Goal: Information Seeking & Learning: Learn about a topic

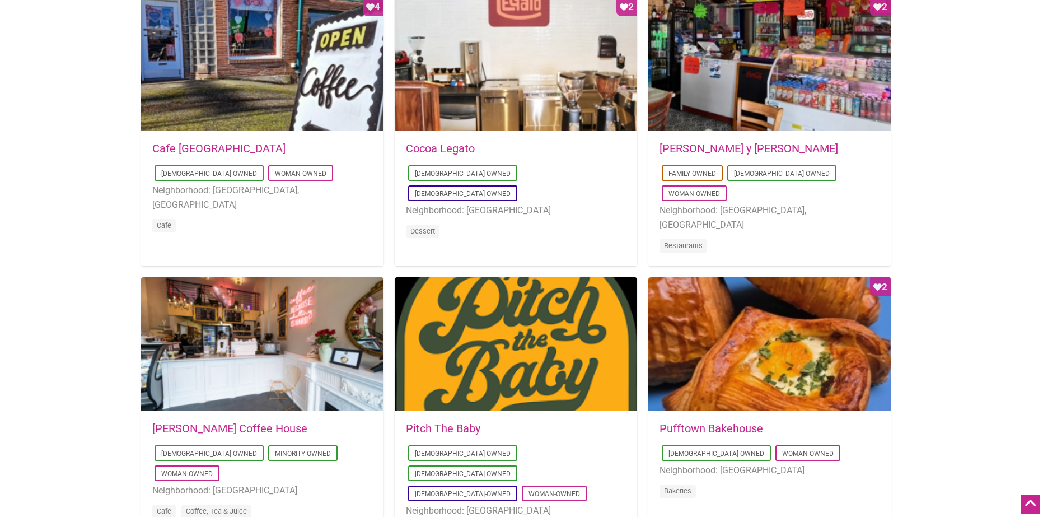
scroll to position [560, 0]
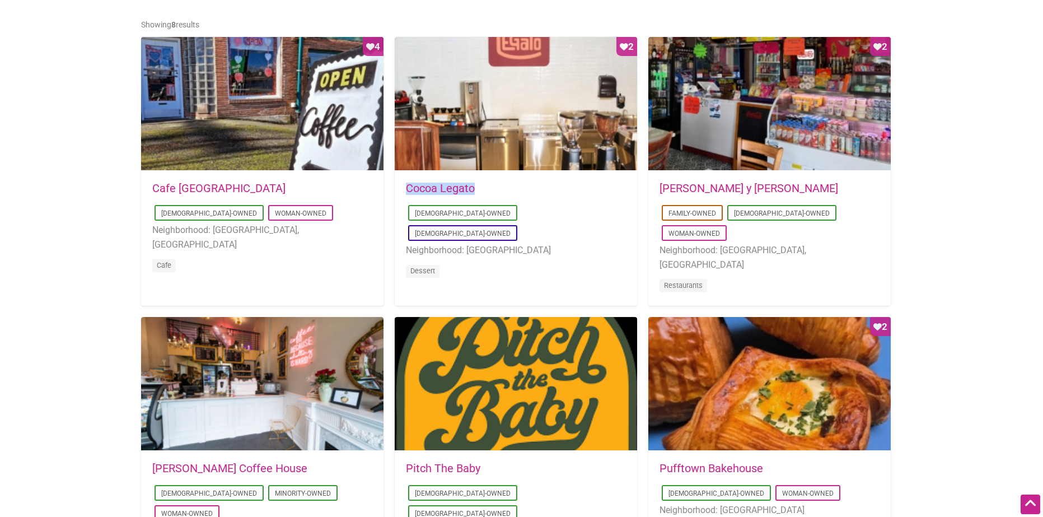
drag, startPoint x: 482, startPoint y: 186, endPoint x: 400, endPoint y: 184, distance: 81.8
click at [400, 184] on div "2025-08-23 11:53:15 Cocoa Legato Latino-Owned LGBTQ-Owned Neighborhood: Greenwo…" at bounding box center [516, 237] width 242 height 132
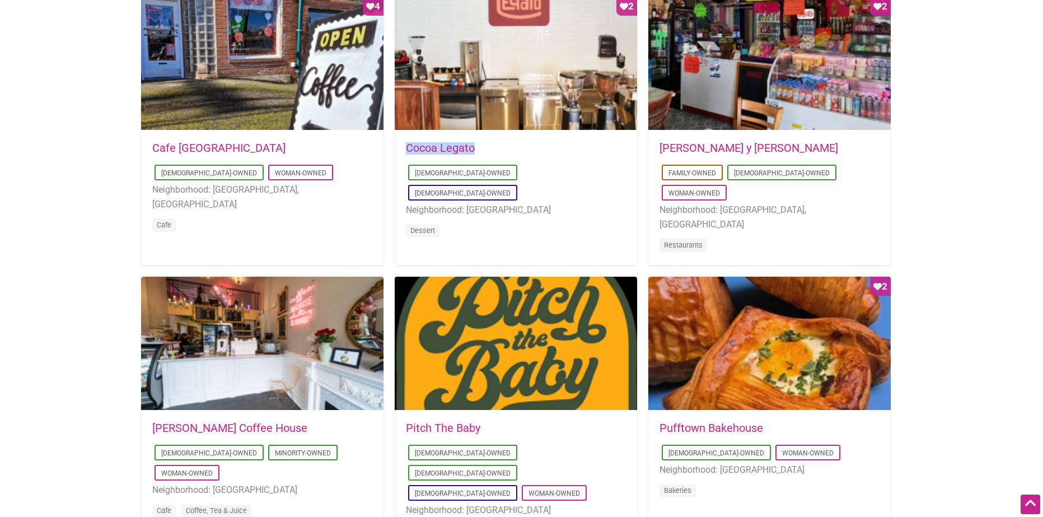
scroll to position [728, 0]
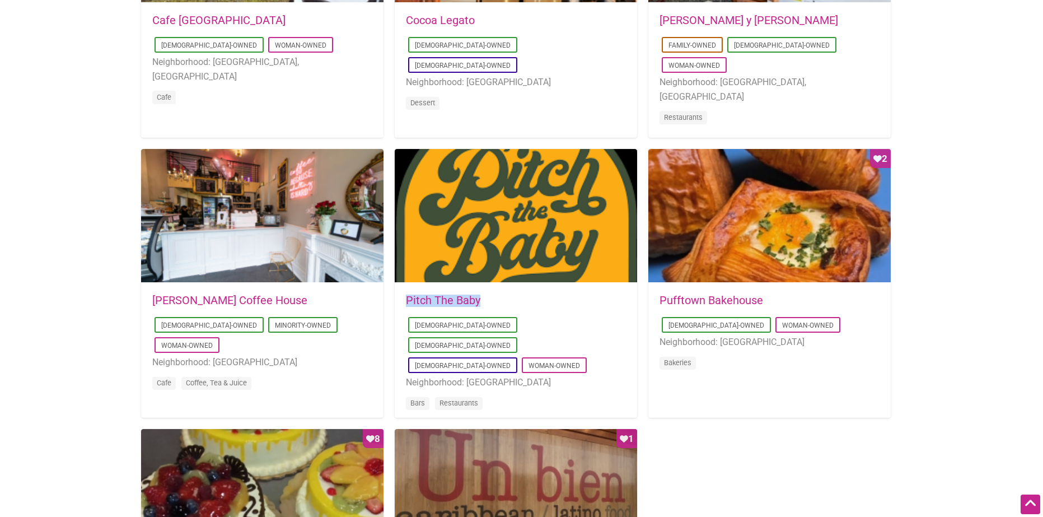
drag, startPoint x: 493, startPoint y: 289, endPoint x: 437, endPoint y: 304, distance: 57.9
click at [403, 295] on div "2025-07-31 13:49:17 Pitch The Baby Asian-Owned Latino-Owned LGBTQ-Owned Woman-O…" at bounding box center [516, 359] width 242 height 152
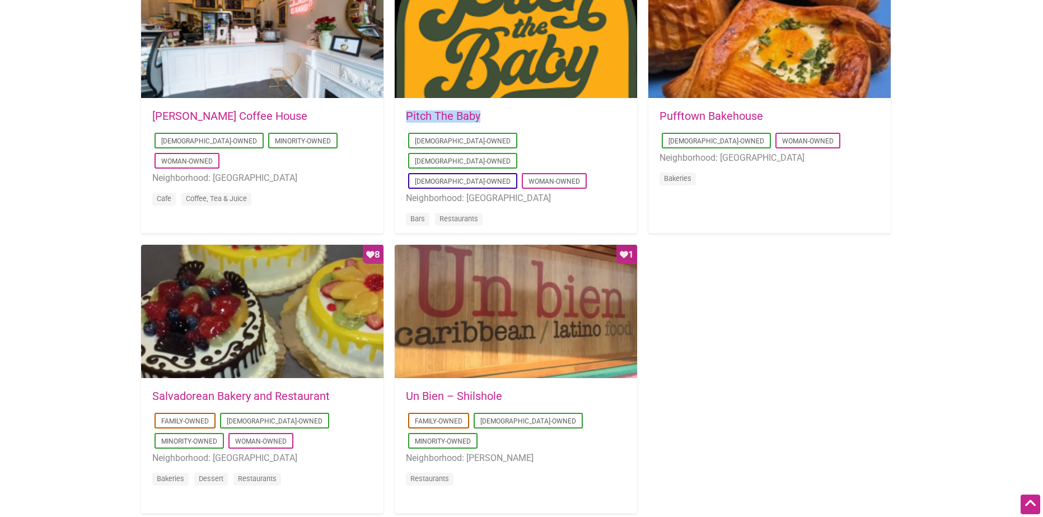
scroll to position [952, 0]
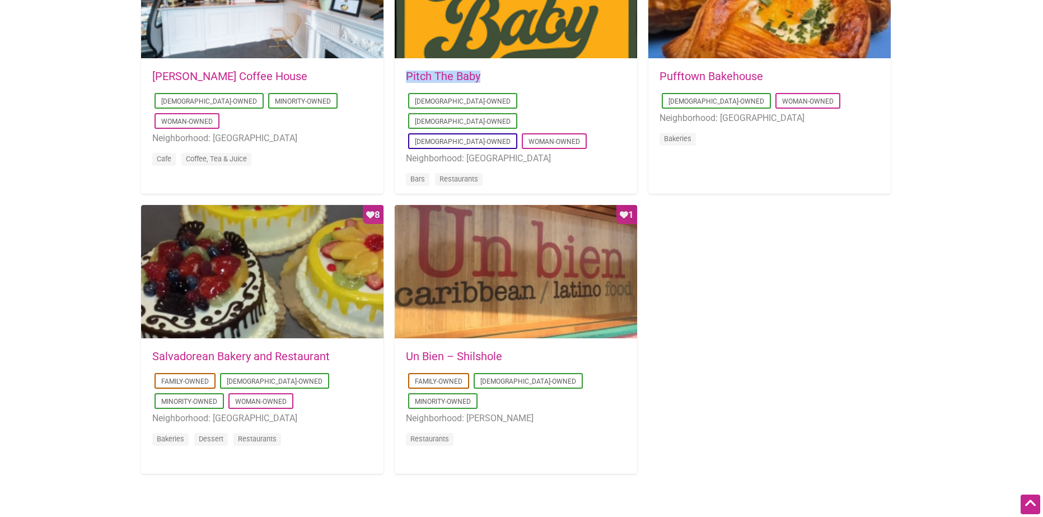
drag, startPoint x: 273, startPoint y: 420, endPoint x: 219, endPoint y: 421, distance: 54.3
click at [219, 421] on li "Neighborhood: White Center" at bounding box center [262, 418] width 220 height 15
drag, startPoint x: 353, startPoint y: 354, endPoint x: 172, endPoint y: 361, distance: 181.6
click at [172, 361] on h5 "Salvadorean Bakery and Restaurant" at bounding box center [262, 356] width 220 height 11
click at [177, 360] on link "Salvadorean Bakery and Restaurant" at bounding box center [240, 355] width 177 height 13
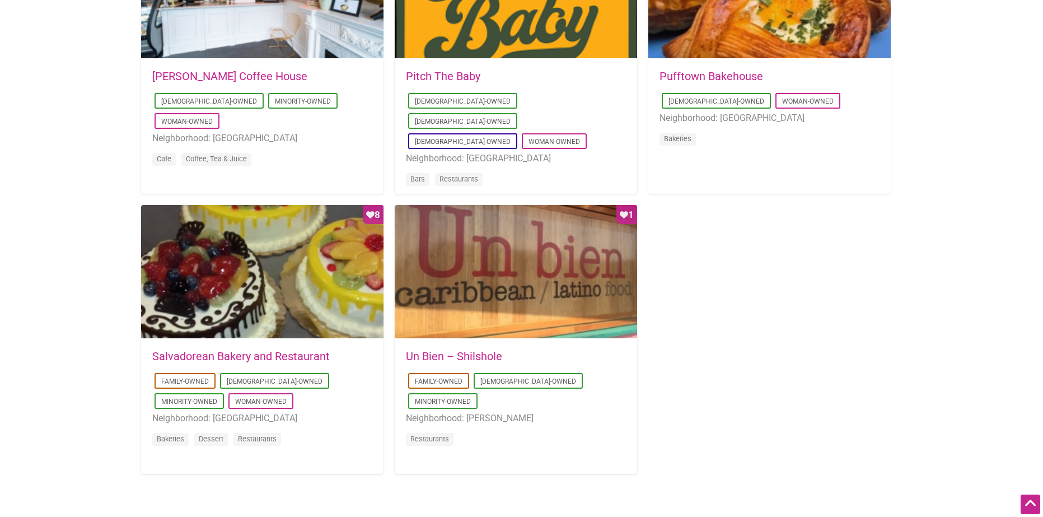
click at [526, 345] on div "2018-02-07 08:32:22 Un Bien – Shilshole Family-Owned Latino-Owned Minority-Owne…" at bounding box center [516, 405] width 242 height 132
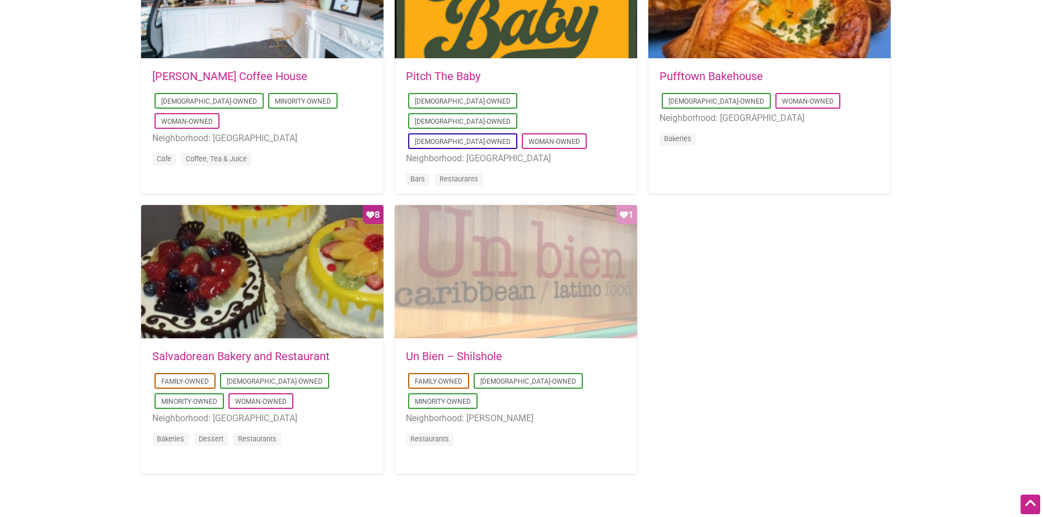
click at [532, 323] on div "Favorite Count 1" at bounding box center [516, 272] width 242 height 134
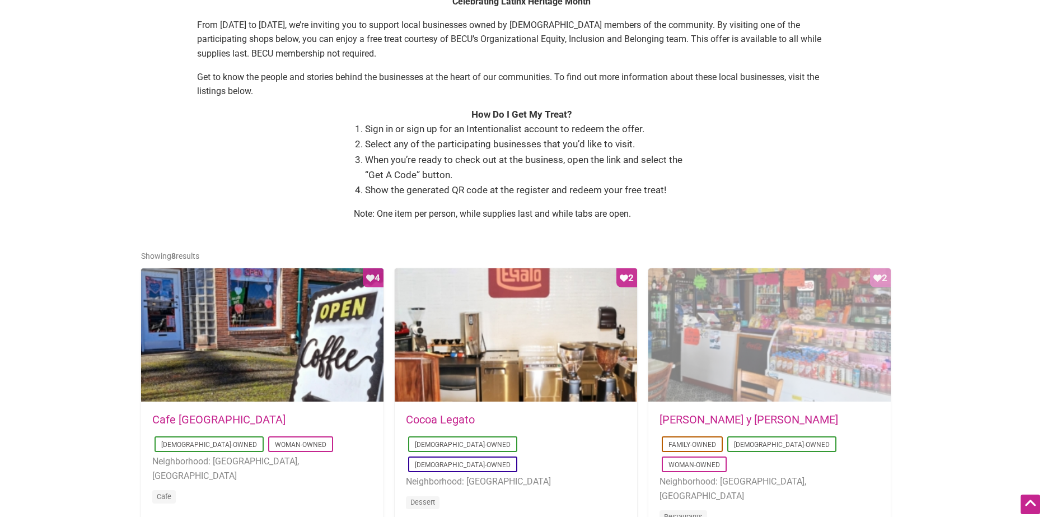
scroll to position [504, 0]
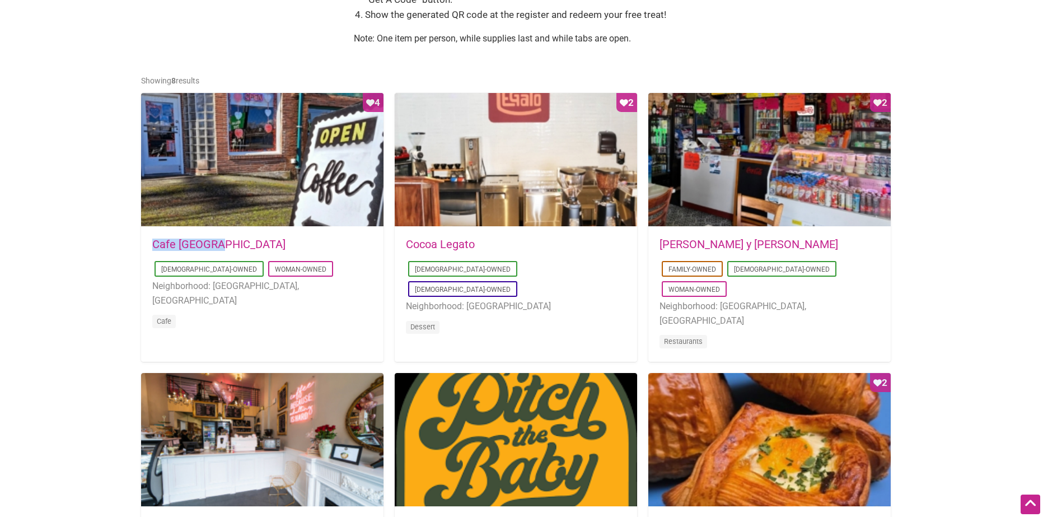
drag, startPoint x: 225, startPoint y: 239, endPoint x: 156, endPoint y: 244, distance: 69.6
click at [156, 244] on h5 "Cafe Dulzura" at bounding box center [262, 244] width 220 height 11
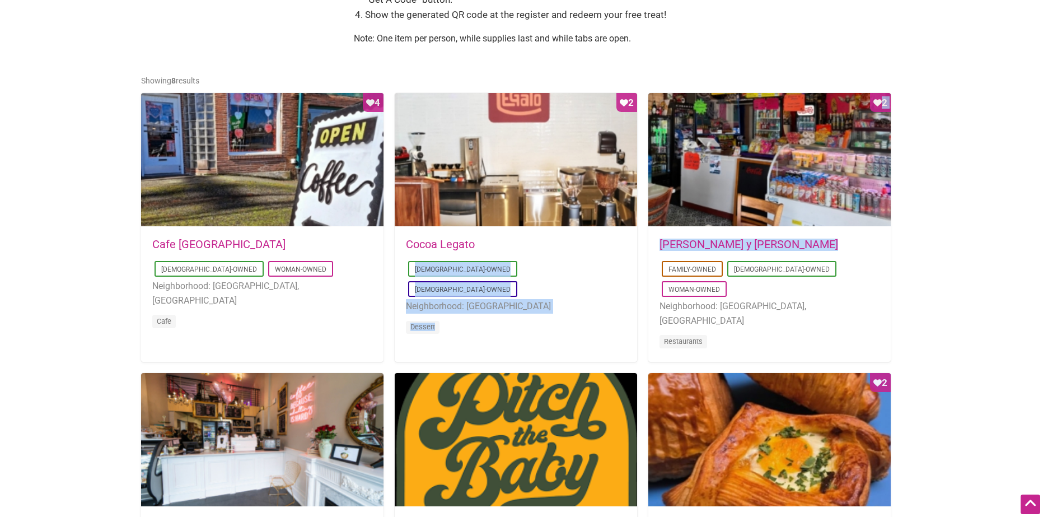
drag, startPoint x: 844, startPoint y: 244, endPoint x: 639, endPoint y: 243, distance: 204.4
click at [639, 243] on div "Favorite Count 4 2025-08-14 09:03:42 Cafe Dulzura Latino-Owned Woman-Owned Neig…" at bounding box center [521, 501] width 761 height 866
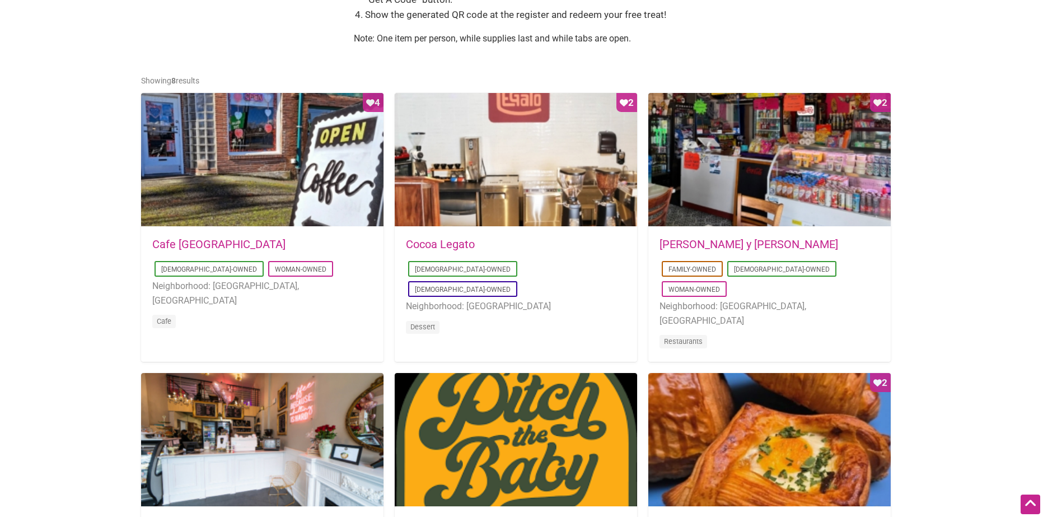
drag, startPoint x: 820, startPoint y: 240, endPoint x: 659, endPoint y: 250, distance: 161.0
click at [659, 250] on div "2025-08-14 15:04:36 Don Gallopinto y Tortas Locas Family-Owned Latino-Owned Wom…" at bounding box center [769, 300] width 242 height 146
click at [660, 250] on link "[PERSON_NAME] y [PERSON_NAME]" at bounding box center [749, 243] width 179 height 13
click at [668, 236] on div "2025-08-14 15:04:36 Don Gallopinto y Tortas Locas Family-Owned Latino-Owned Wom…" at bounding box center [769, 300] width 242 height 146
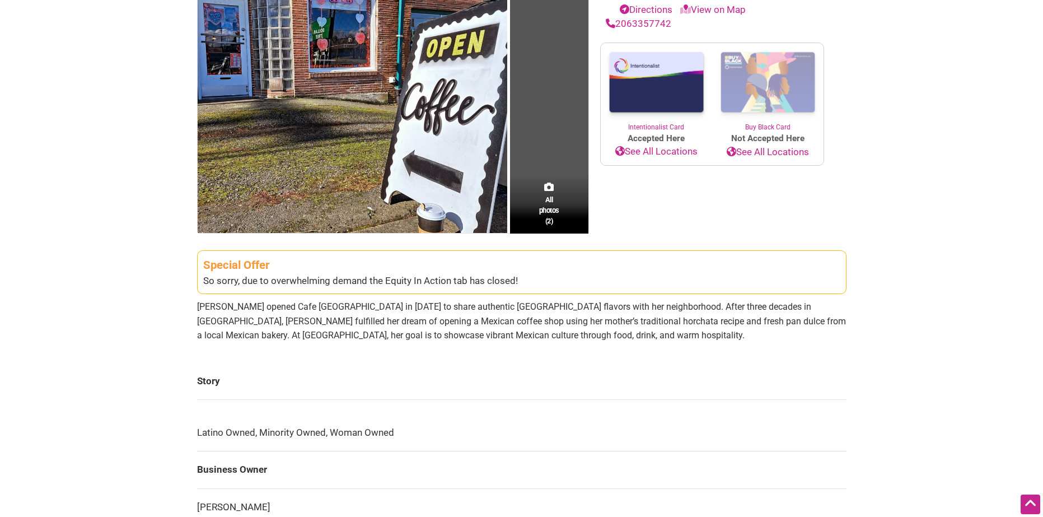
scroll to position [56, 0]
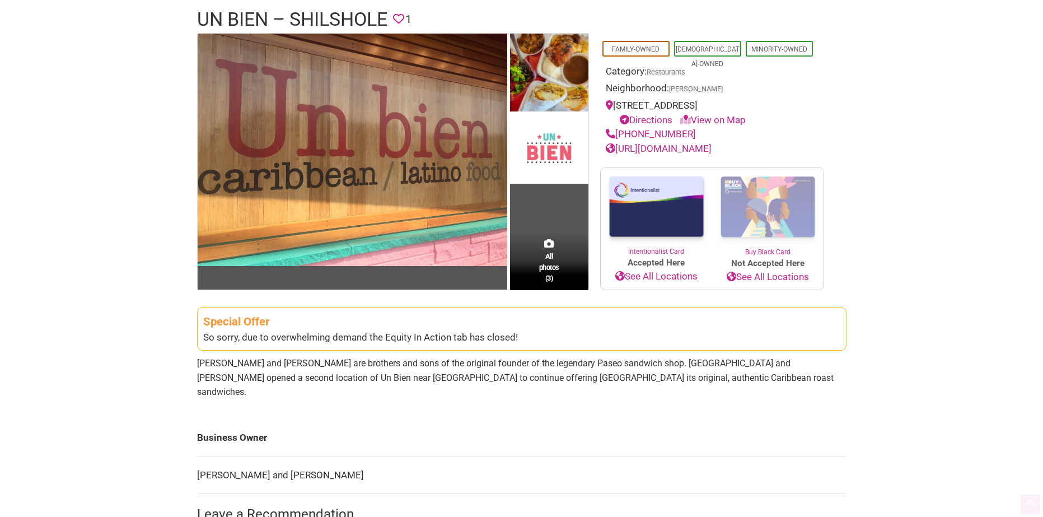
scroll to position [112, 0]
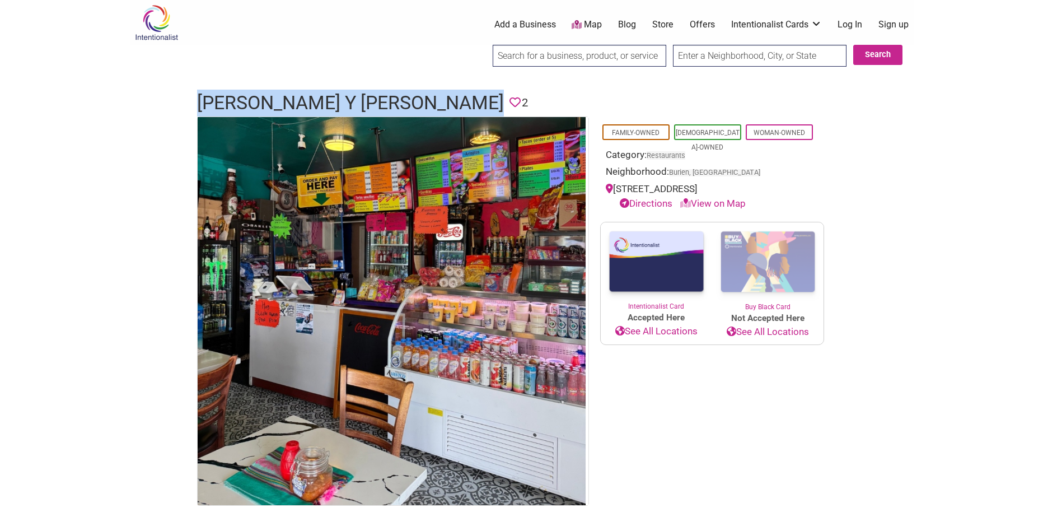
drag, startPoint x: 508, startPoint y: 98, endPoint x: 201, endPoint y: 103, distance: 306.9
click at [186, 101] on div "[PERSON_NAME] y [PERSON_NAME] Favorite 2" at bounding box center [522, 103] width 672 height 27
drag, startPoint x: 219, startPoint y: 104, endPoint x: 271, endPoint y: 110, distance: 51.9
click at [271, 110] on h1 "[PERSON_NAME] y [PERSON_NAME]" at bounding box center [350, 103] width 307 height 27
drag, startPoint x: 200, startPoint y: 95, endPoint x: 506, endPoint y: 95, distance: 305.7
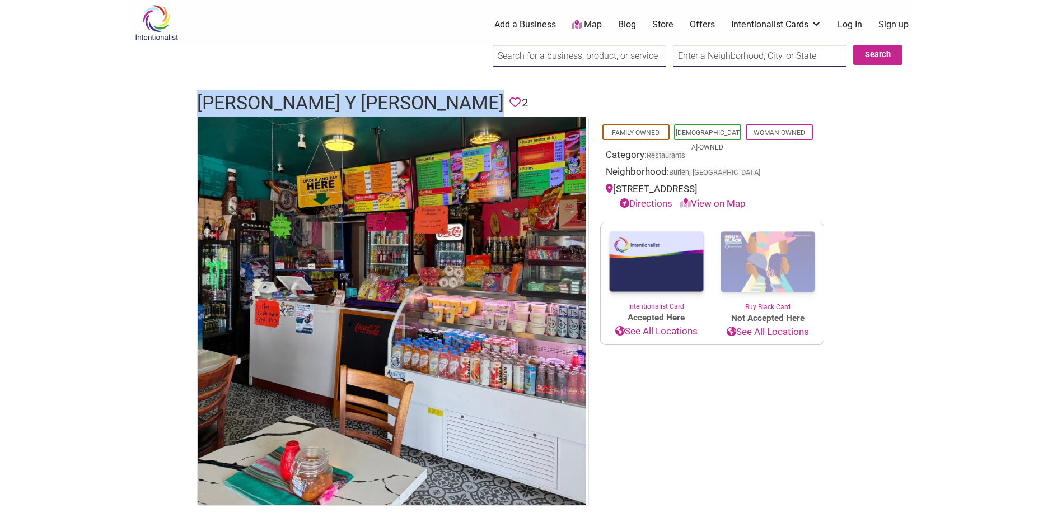
click at [504, 95] on h1 "[PERSON_NAME] y [PERSON_NAME]" at bounding box center [350, 103] width 307 height 27
